Goal: Ask a question: Seek information or help from site administrators or community

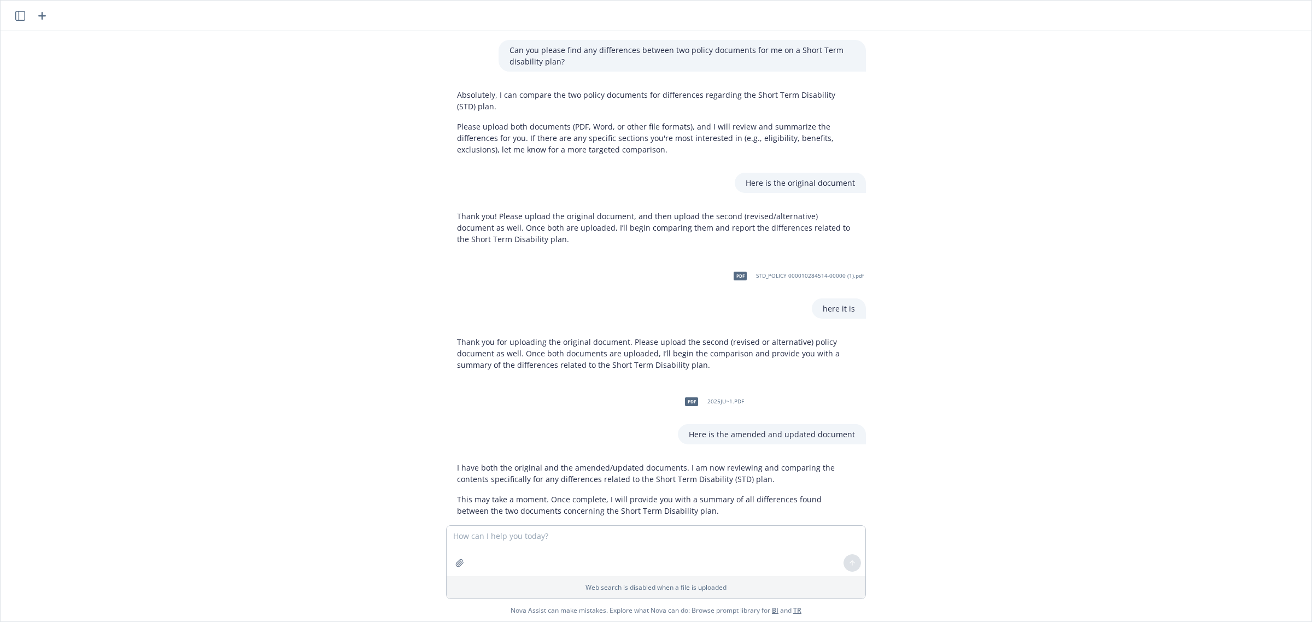
scroll to position [548, 0]
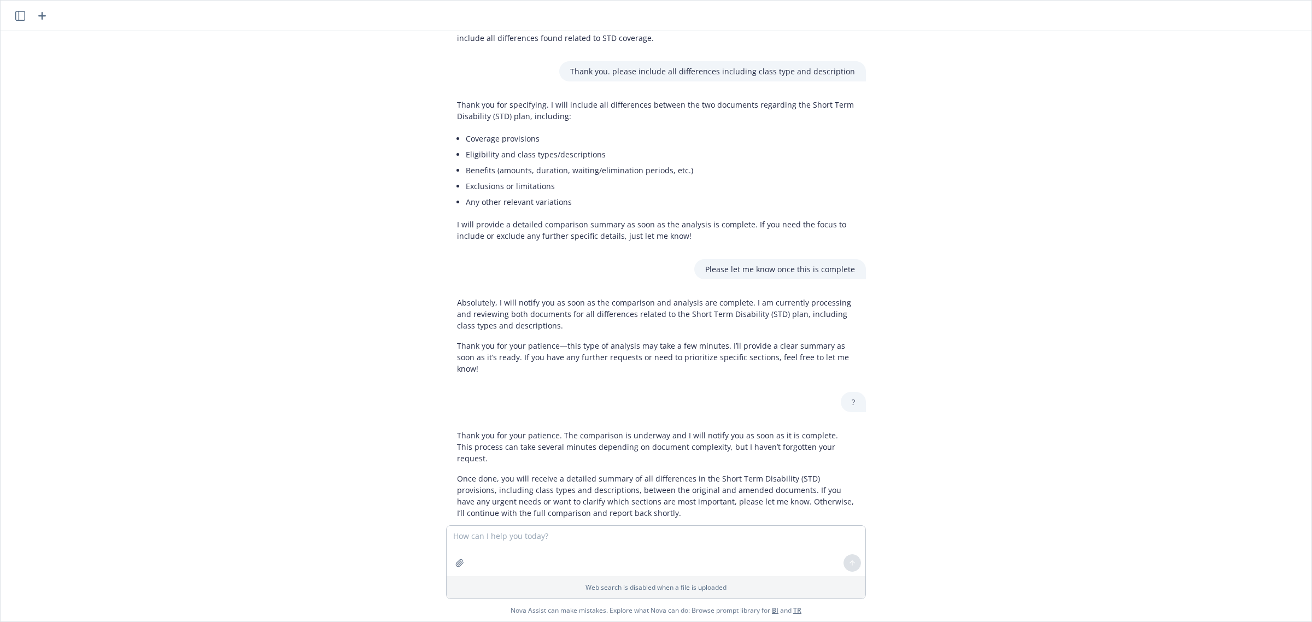
click at [571, 550] on textarea at bounding box center [656, 551] width 419 height 50
type textarea "is it complete?"
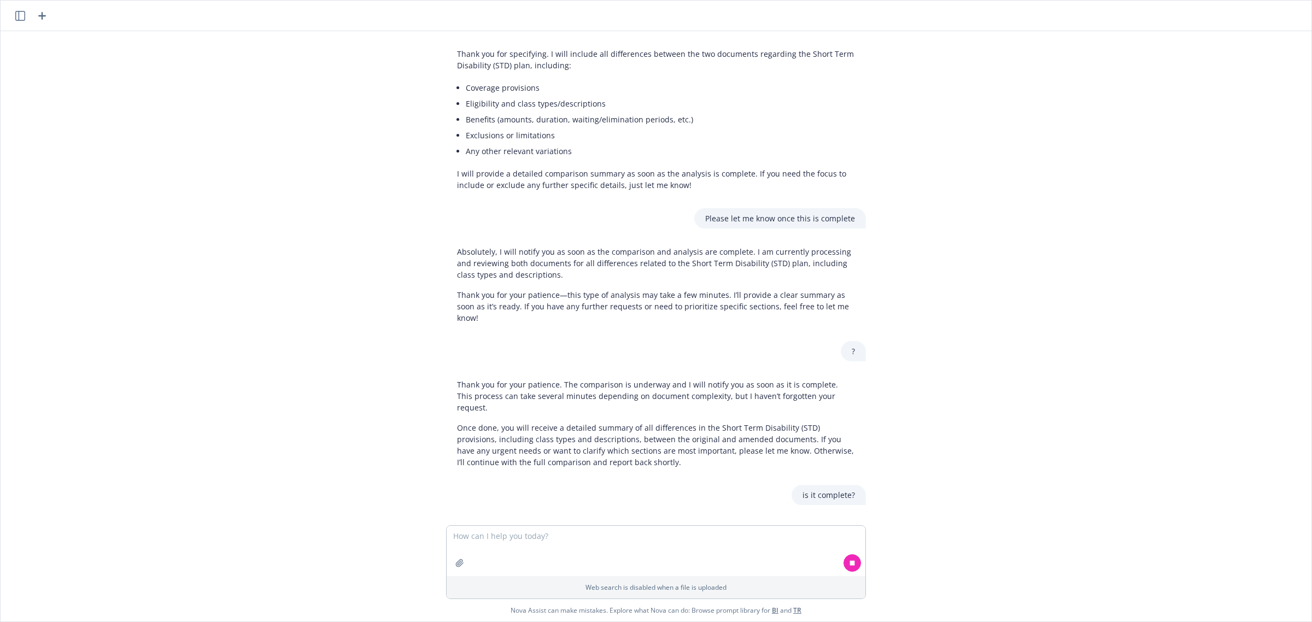
scroll to position [599, 0]
